Goal: Information Seeking & Learning: Check status

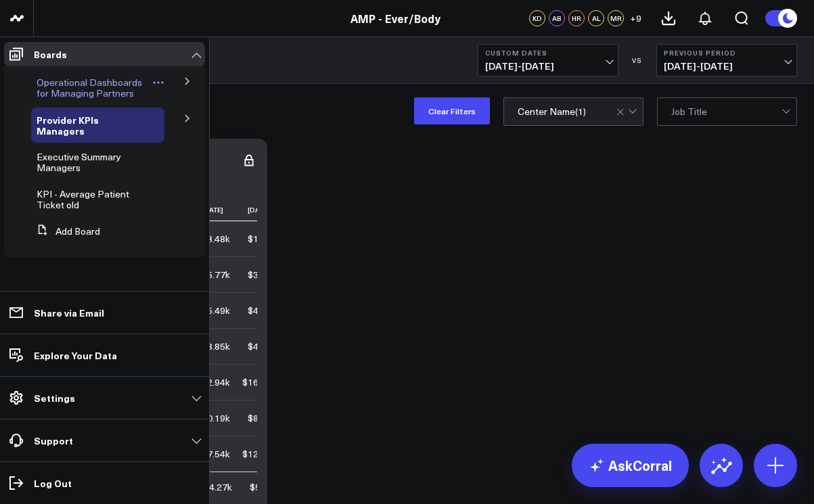
click at [79, 92] on span "Operational Dashboards for Managing Partners" at bounding box center [90, 88] width 106 height 24
click at [72, 152] on span "Executive Summary Managers" at bounding box center [79, 162] width 85 height 24
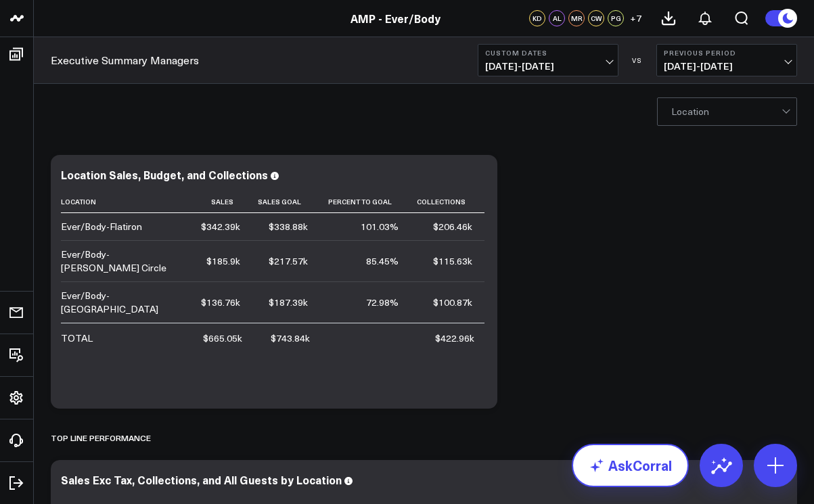
click at [642, 458] on link "AskCorral" at bounding box center [630, 465] width 117 height 43
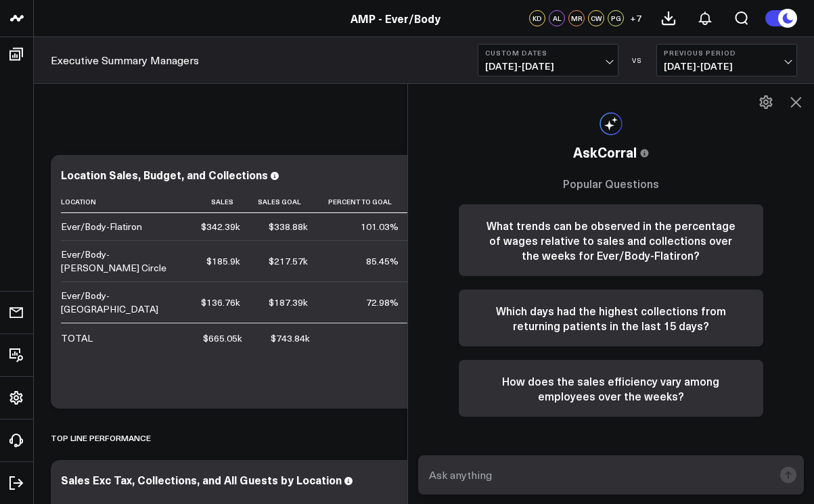
click at [607, 65] on span "[DATE] - [DATE]" at bounding box center [548, 66] width 126 height 11
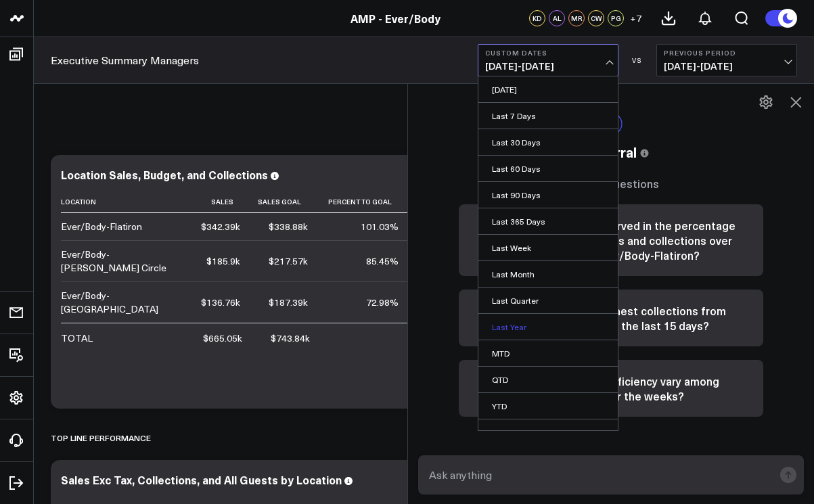
scroll to position [15, 0]
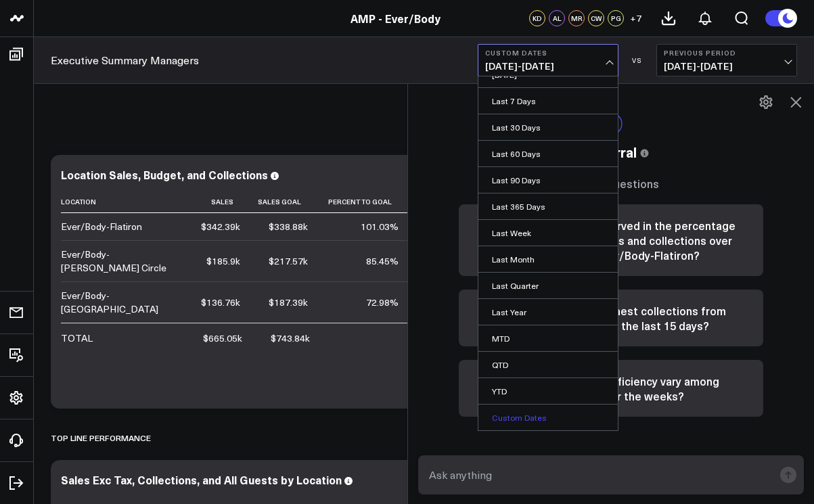
click at [525, 415] on link "Custom Dates" at bounding box center [547, 418] width 139 height 26
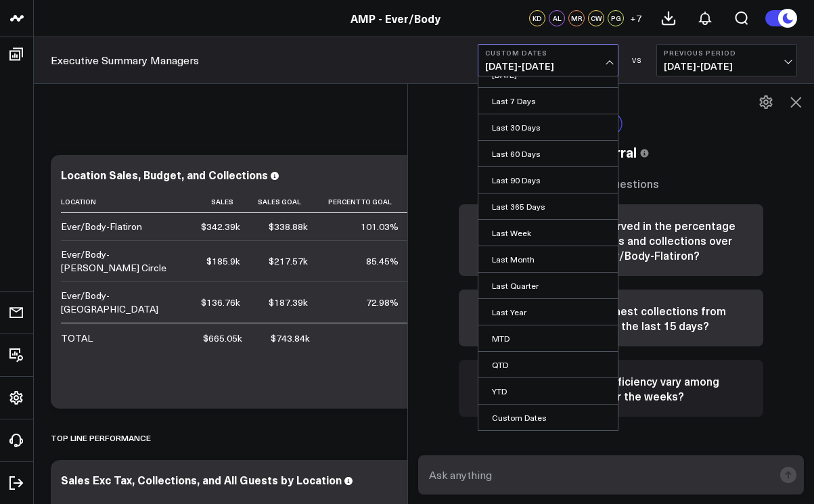
select select "7"
select select "2025"
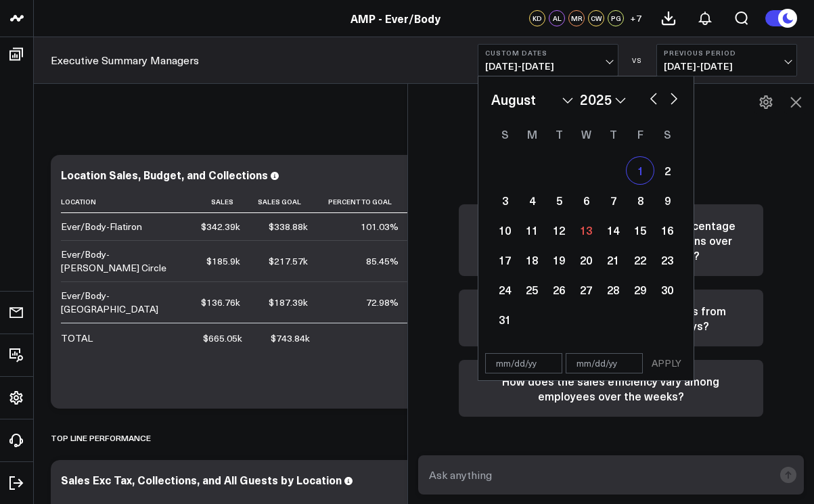
click at [645, 169] on div "1" at bounding box center [640, 170] width 27 height 27
type input "[DATE]"
select select "7"
select select "2025"
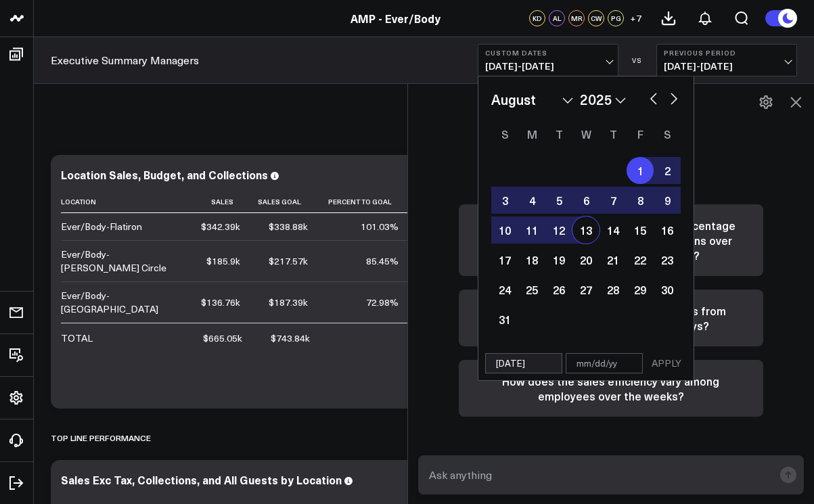
click at [585, 232] on div "13" at bounding box center [585, 230] width 27 height 27
type input "[DATE]"
select select "7"
select select "2025"
click at [663, 365] on button "APPLY" at bounding box center [666, 363] width 41 height 20
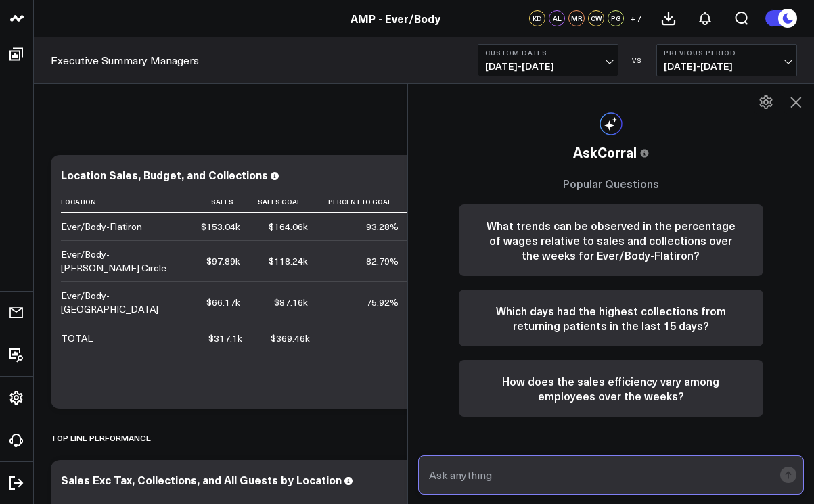
click at [565, 472] on input "text" at bounding box center [600, 475] width 348 height 24
type input "retail sales for [PERSON_NAME] circle"
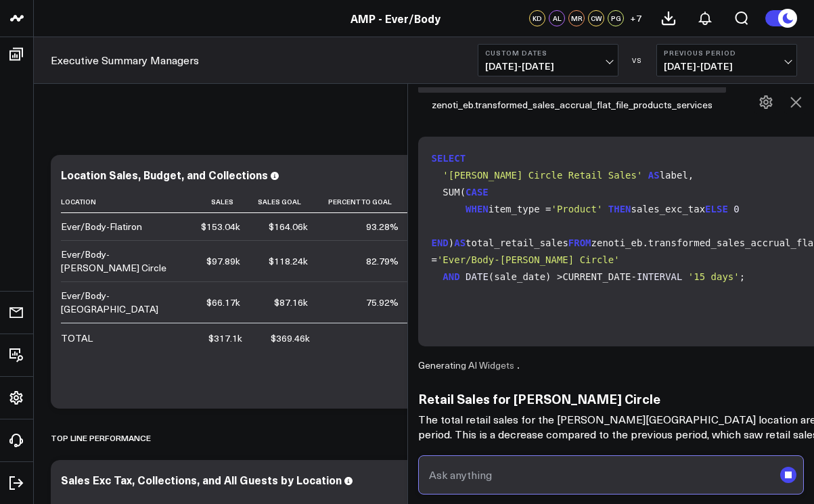
scroll to position [185, 0]
type input "utilization"
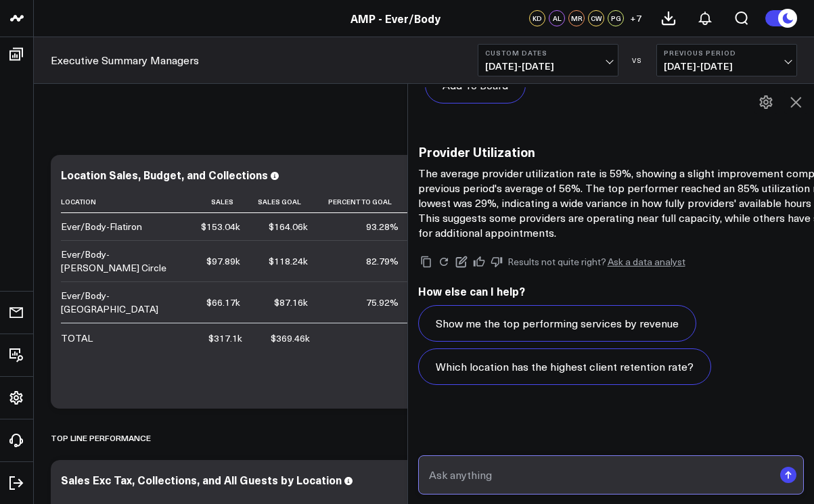
scroll to position [2363, 0]
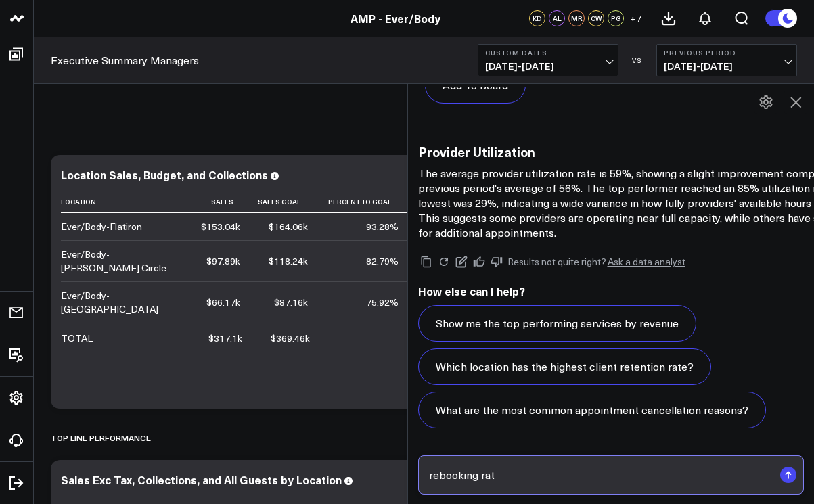
type input "rebooking rate"
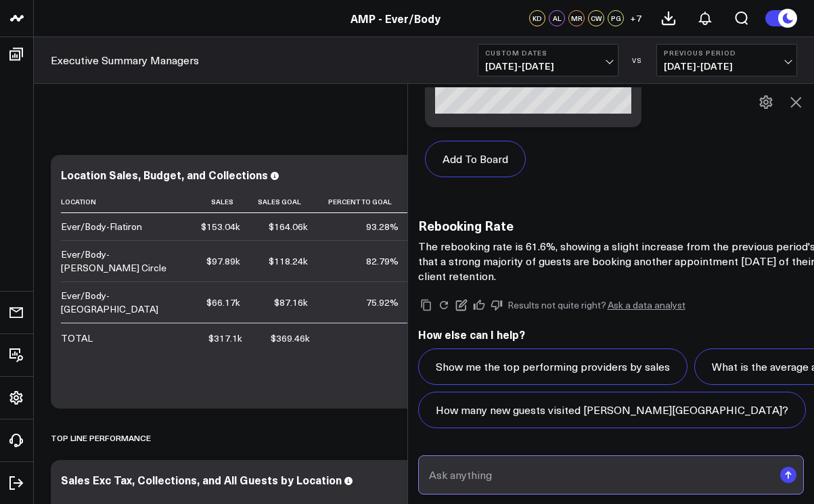
scroll to position [3944, 0]
type input "aov"
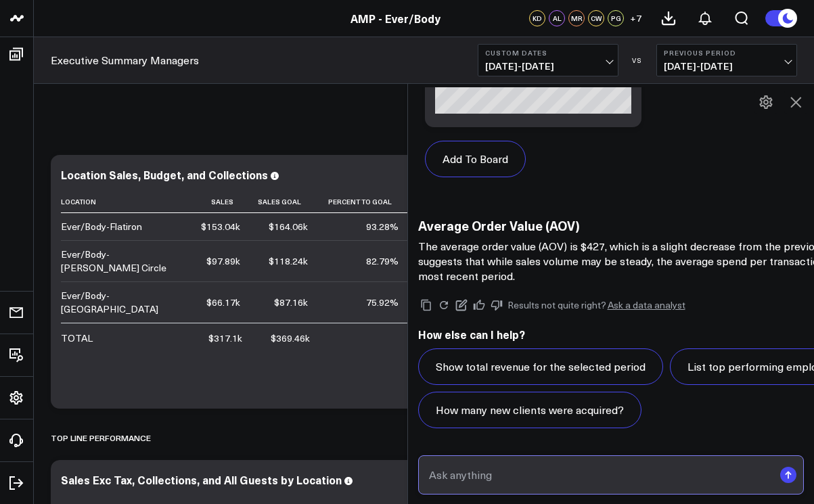
scroll to position [5524, 0]
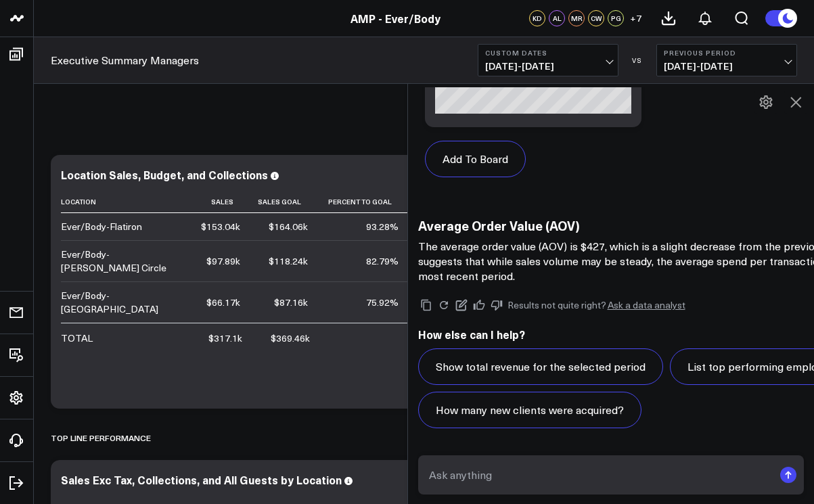
click at [796, 101] on icon at bounding box center [795, 102] width 11 height 11
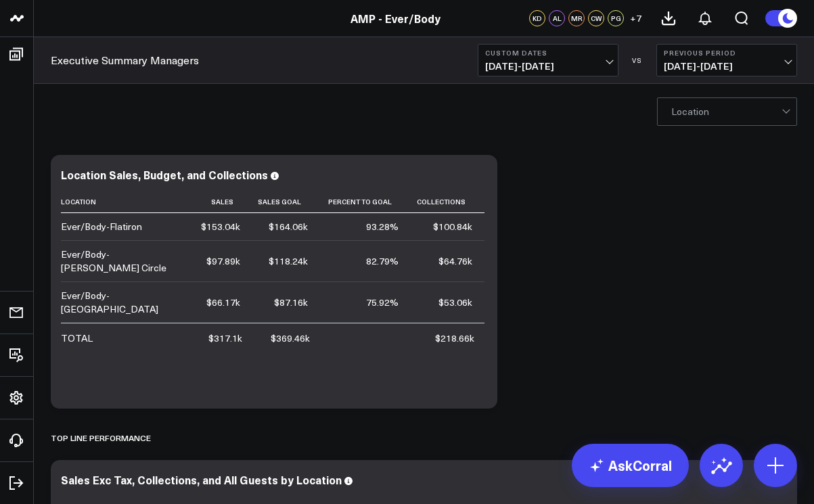
click at [784, 64] on span "[DATE] - [DATE]" at bounding box center [727, 66] width 126 height 11
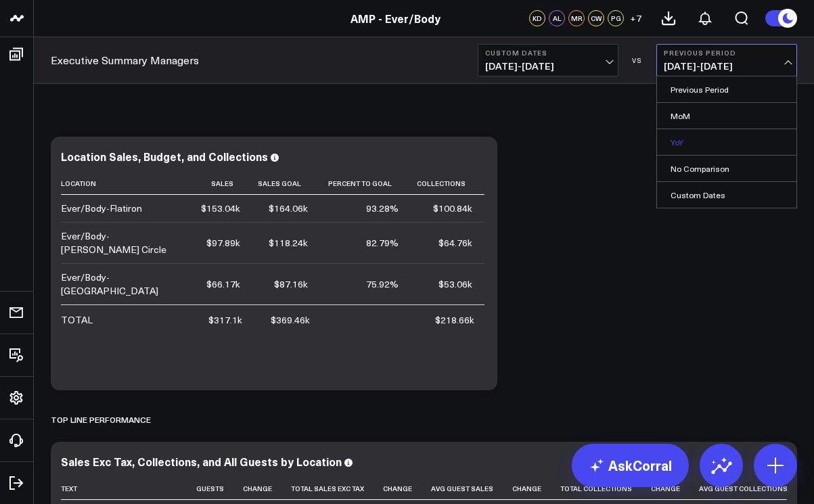
scroll to position [7, 0]
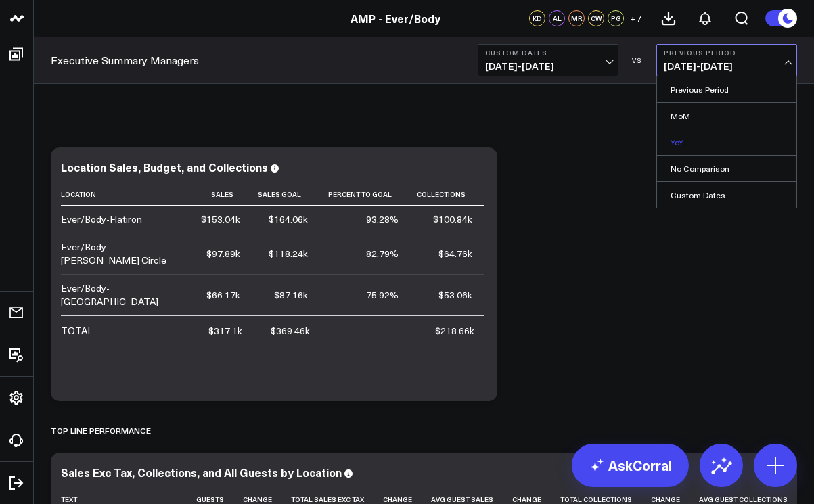
click at [729, 140] on link "YoY" at bounding box center [726, 142] width 139 height 26
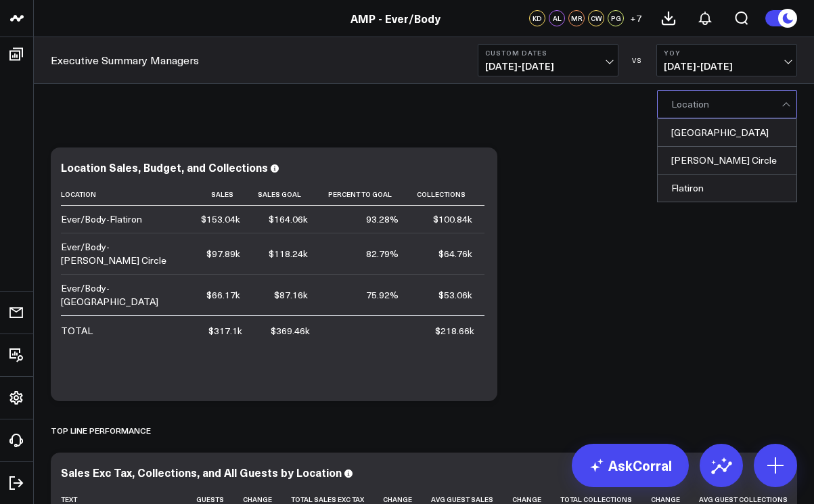
click at [780, 109] on div at bounding box center [726, 104] width 110 height 27
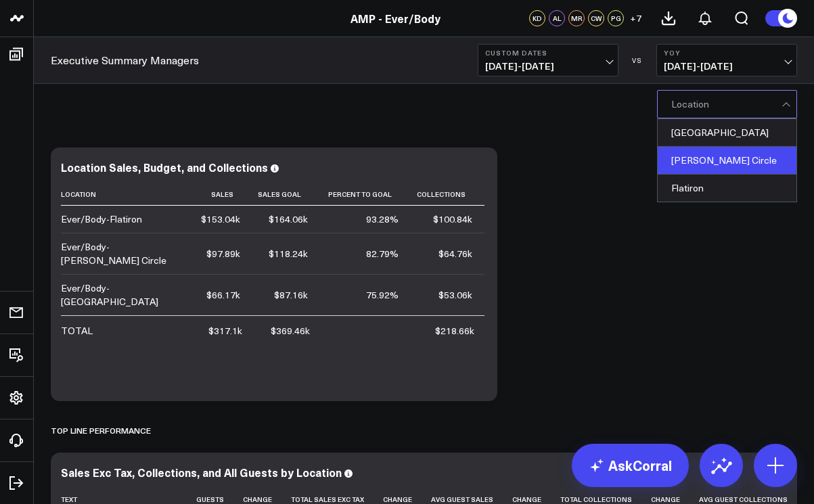
click at [746, 161] on div "[PERSON_NAME] Circle" at bounding box center [727, 161] width 139 height 28
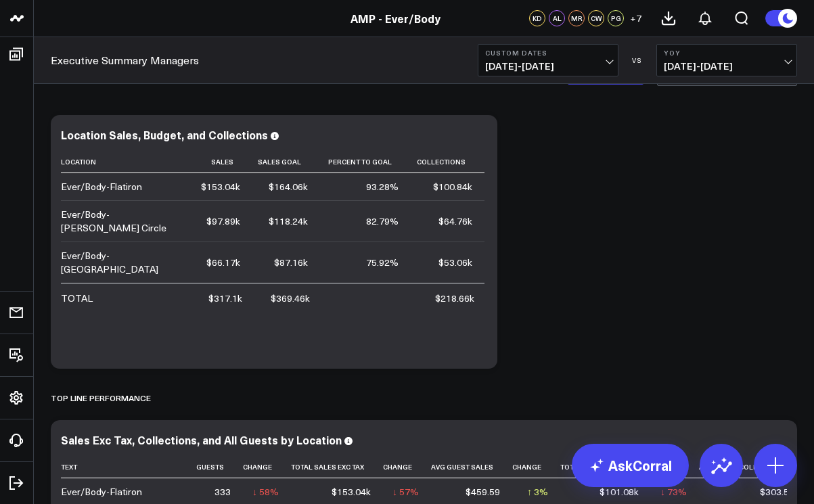
scroll to position [42, 0]
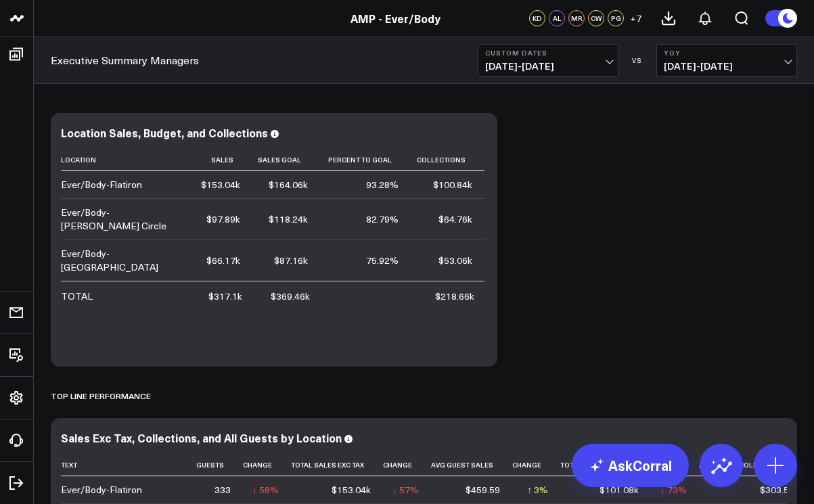
click at [789, 63] on span "[DATE] - [DATE]" at bounding box center [727, 66] width 126 height 11
click at [769, 86] on link "Previous Period" at bounding box center [726, 89] width 139 height 26
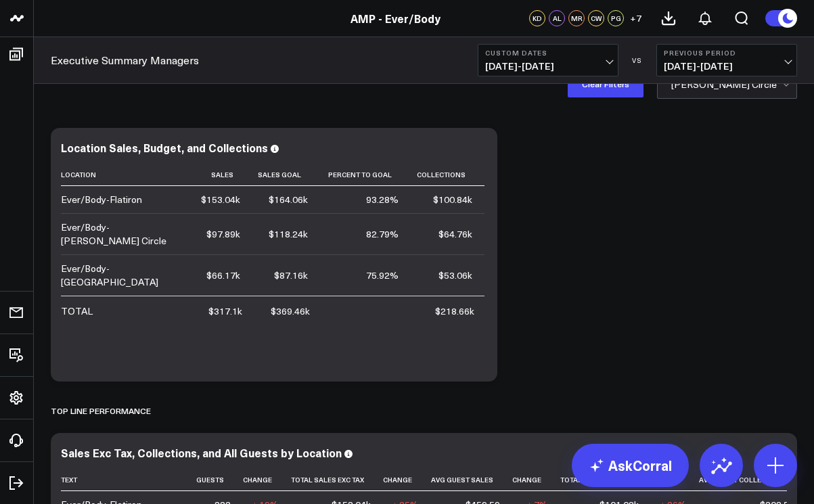
scroll to position [26, 0]
